Goal: Task Accomplishment & Management: Complete application form

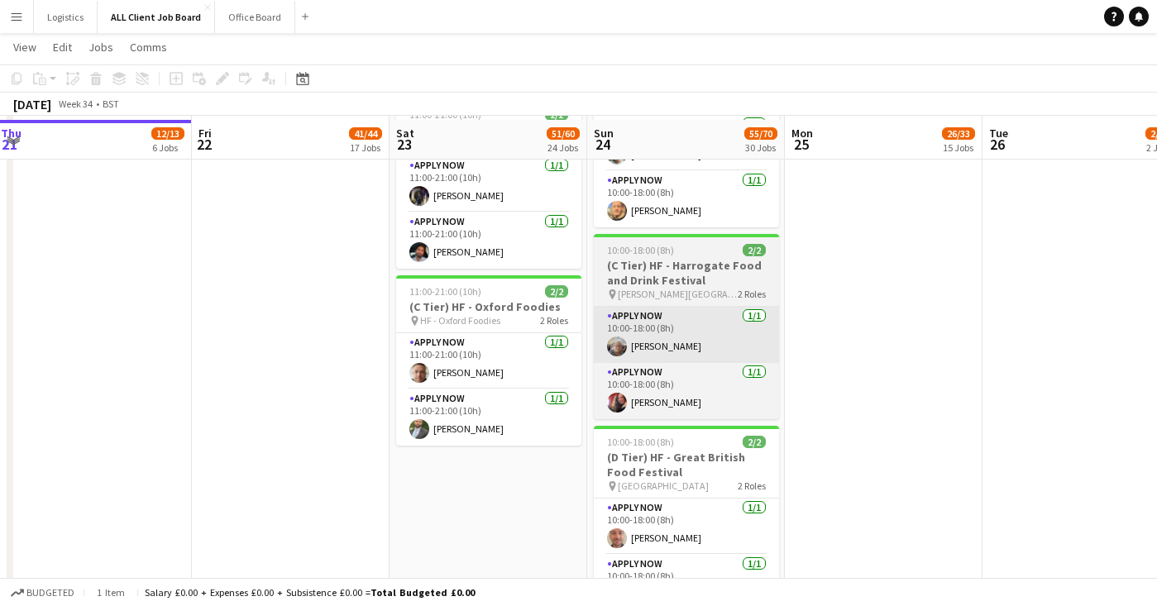
scroll to position [3486, 0]
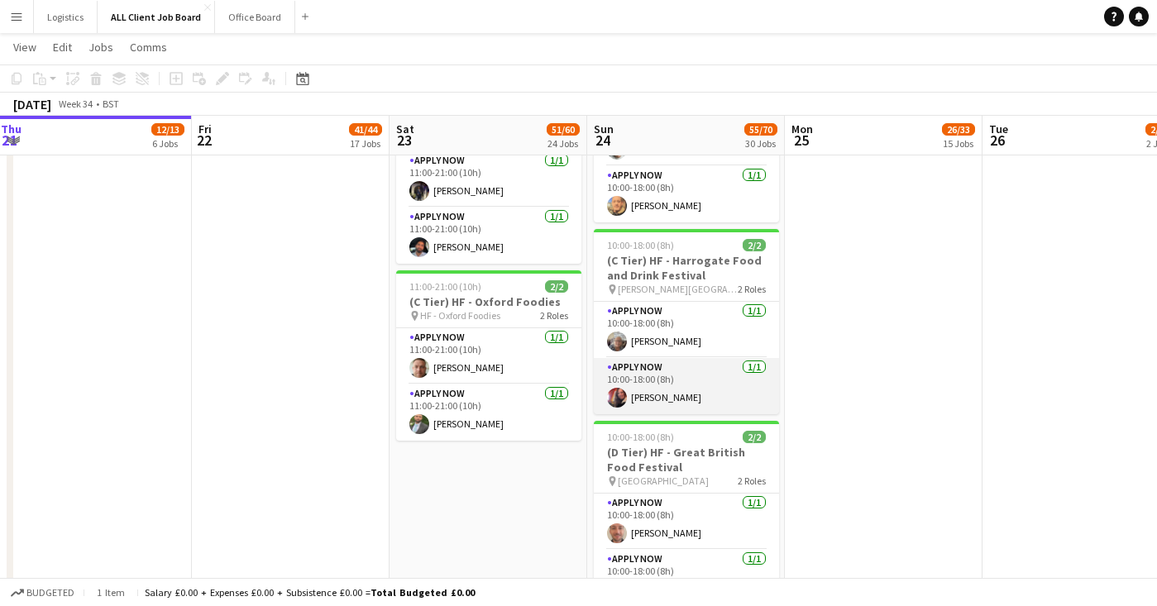
click at [664, 383] on app-card-role "APPLY NOW [DATE] 10:00-18:00 (8h) [PERSON_NAME]" at bounding box center [686, 386] width 185 height 56
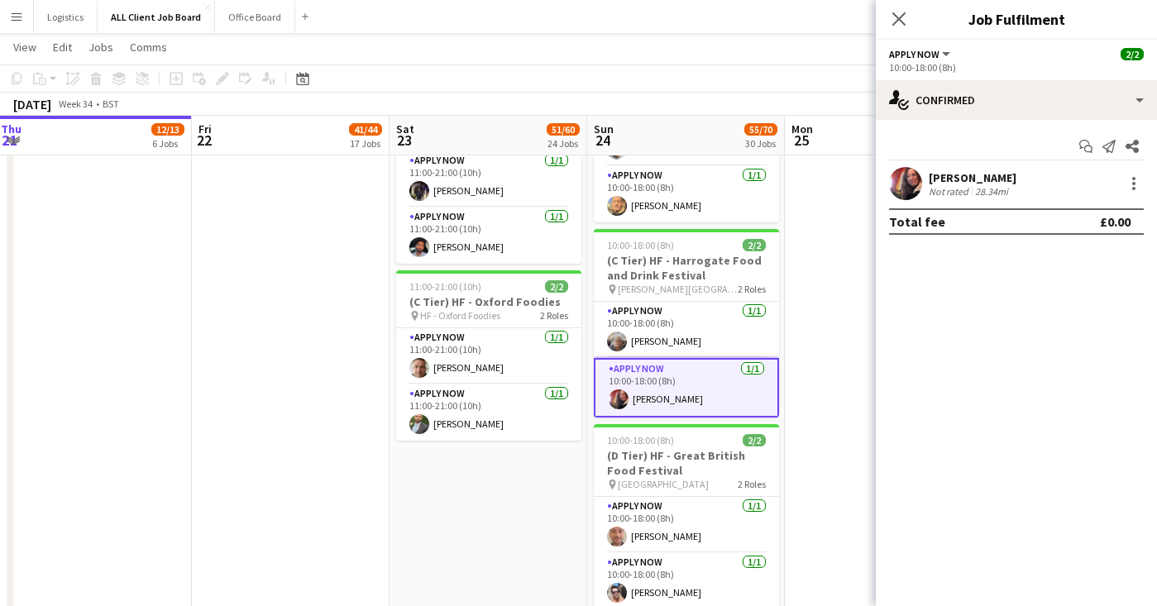
click at [908, 179] on app-user-avatar at bounding box center [905, 183] width 33 height 33
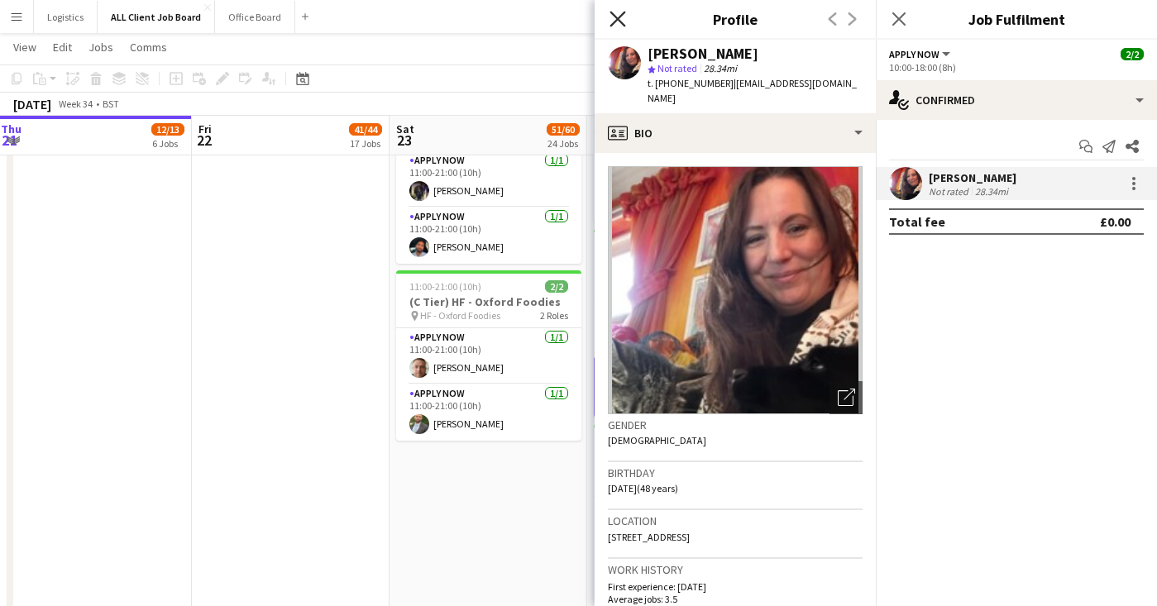
click at [617, 25] on icon "Close pop-in" at bounding box center [617, 19] width 16 height 16
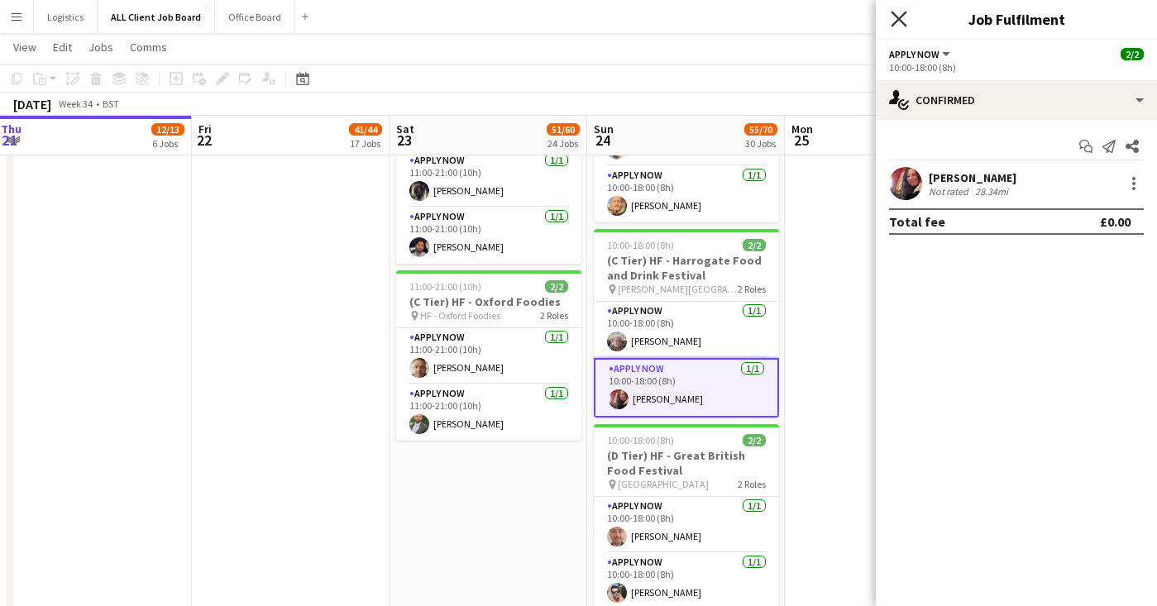
click at [902, 20] on icon "Close pop-in" at bounding box center [899, 19] width 16 height 16
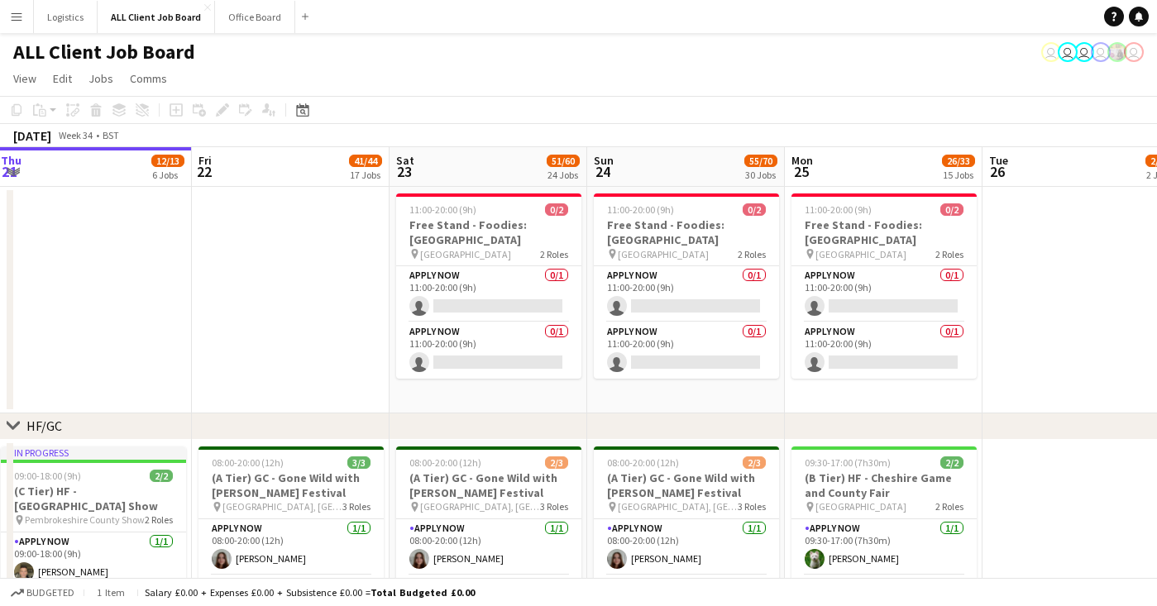
scroll to position [0, 401]
